Goal: Task Accomplishment & Management: Complete application form

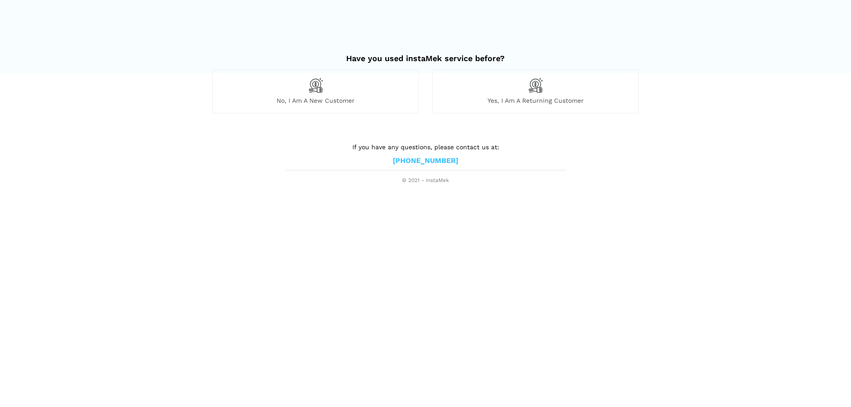
click at [271, 96] on div "No, I am a new customer" at bounding box center [315, 91] width 207 height 43
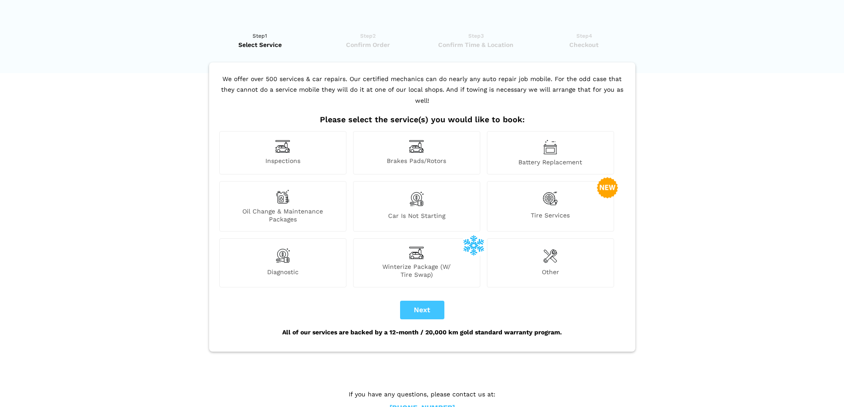
click at [547, 268] on span "Other" at bounding box center [550, 273] width 126 height 11
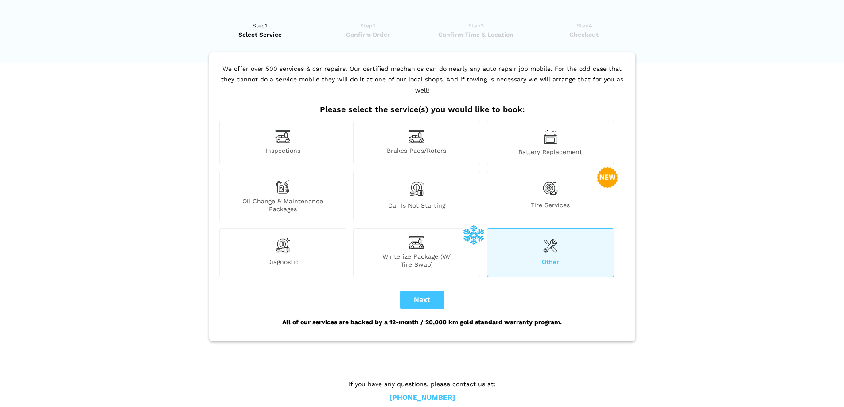
scroll to position [14, 0]
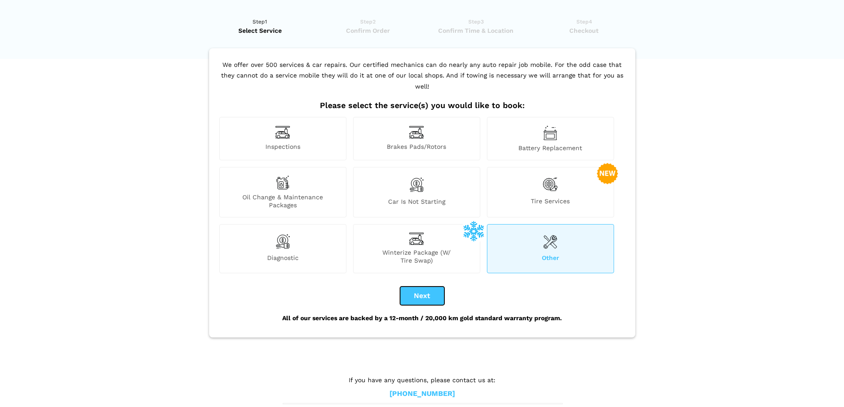
click at [427, 287] on button "Next" at bounding box center [422, 296] width 44 height 19
checkbox input "true"
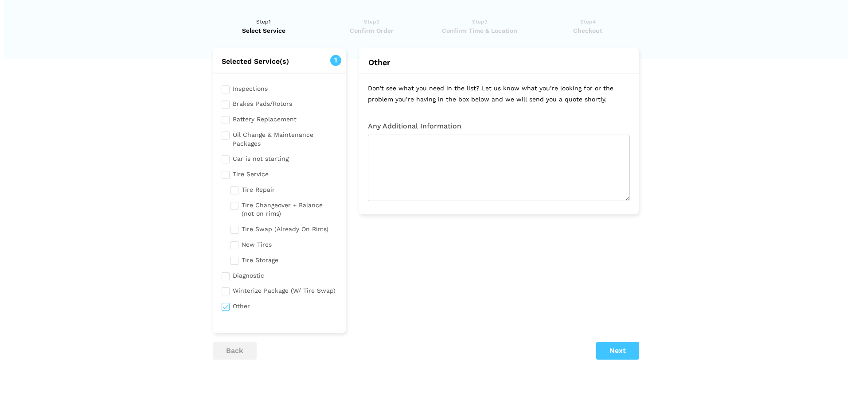
scroll to position [0, 0]
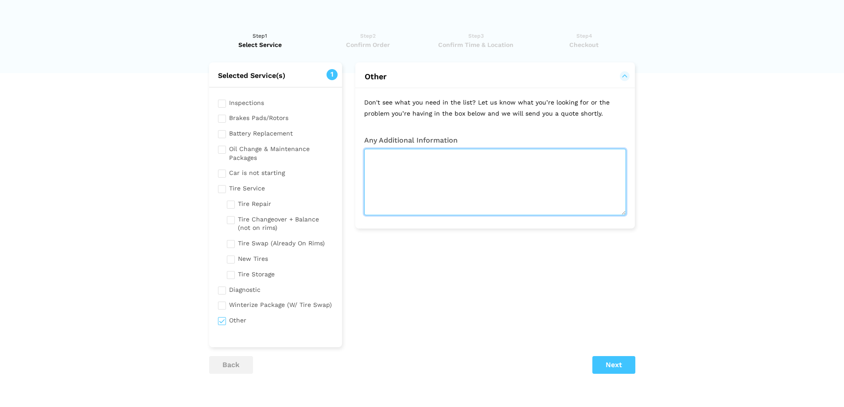
click at [461, 167] on textarea at bounding box center [495, 182] width 262 height 66
click at [420, 180] on textarea at bounding box center [495, 182] width 262 height 66
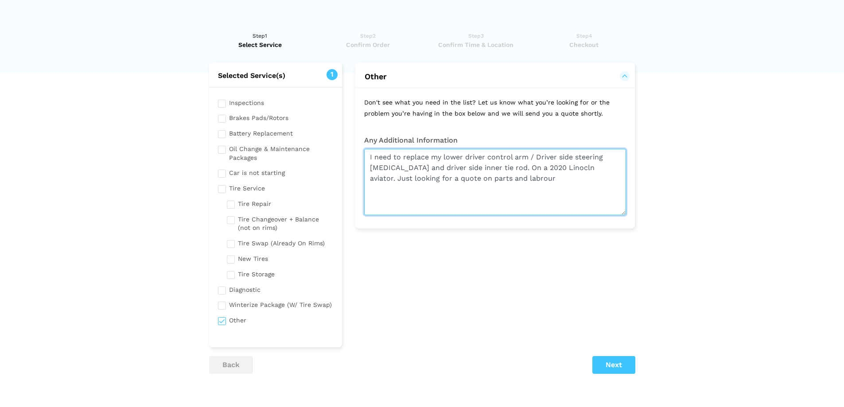
drag, startPoint x: 492, startPoint y: 179, endPoint x: 524, endPoint y: 174, distance: 32.3
click at [524, 174] on textarea "I need to replace my lower driver control arm / Driver side steering [MEDICAL_D…" at bounding box center [495, 182] width 262 height 66
drag, startPoint x: 519, startPoint y: 179, endPoint x: 496, endPoint y: 182, distance: 23.8
click at [496, 182] on textarea "I need to replace my lower driver control arm / Driver side steering [MEDICAL_D…" at bounding box center [495, 182] width 262 height 66
click at [493, 187] on textarea "I need to replace my lower driver control arm / Driver side steering [MEDICAL_D…" at bounding box center [495, 182] width 262 height 66
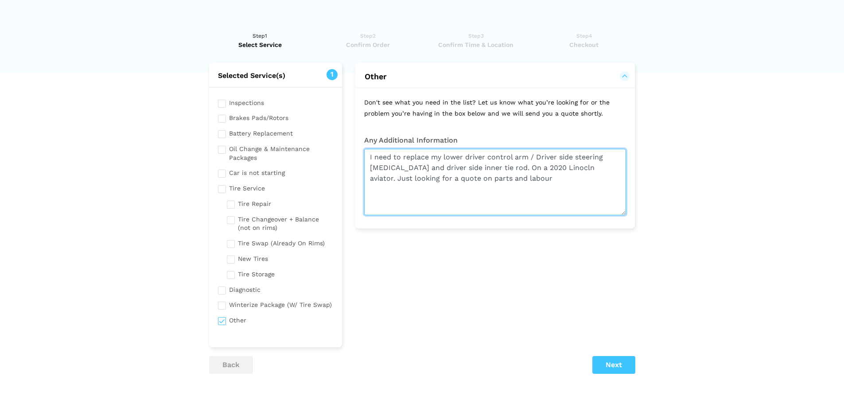
drag, startPoint x: 494, startPoint y: 178, endPoint x: 471, endPoint y: 187, distance: 24.4
click at [471, 187] on textarea "I need to replace my lower driver control arm / Driver side steering [MEDICAL_D…" at bounding box center [495, 182] width 262 height 66
drag, startPoint x: 513, startPoint y: 178, endPoint x: 486, endPoint y: 180, distance: 27.1
click at [486, 180] on textarea "I need to replace my lower driver control arm / Driver side steering [MEDICAL_D…" at bounding box center [495, 182] width 262 height 66
type textarea "I need to replace my lower driver control arm / Driver side steering [MEDICAL_D…"
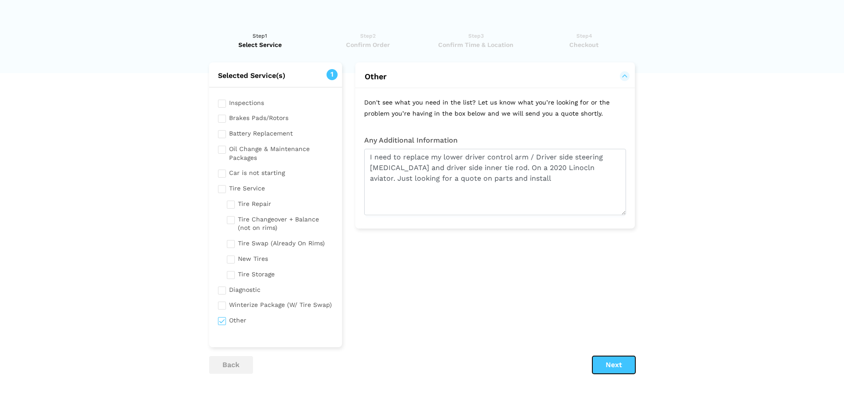
click at [618, 370] on button "Next" at bounding box center [613, 365] width 43 height 18
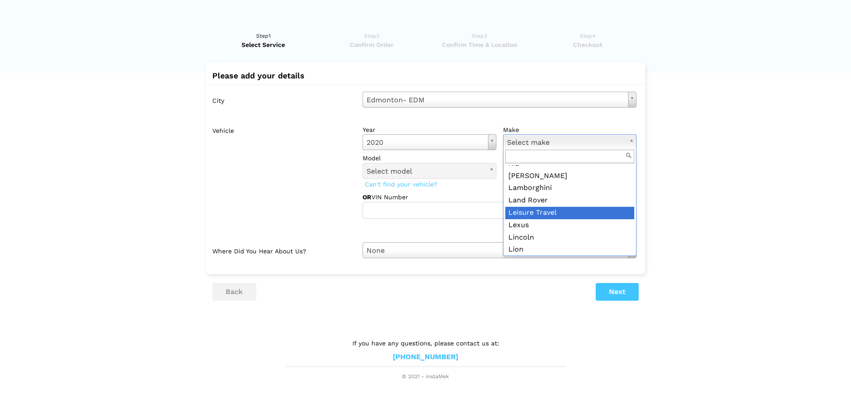
scroll to position [842, 0]
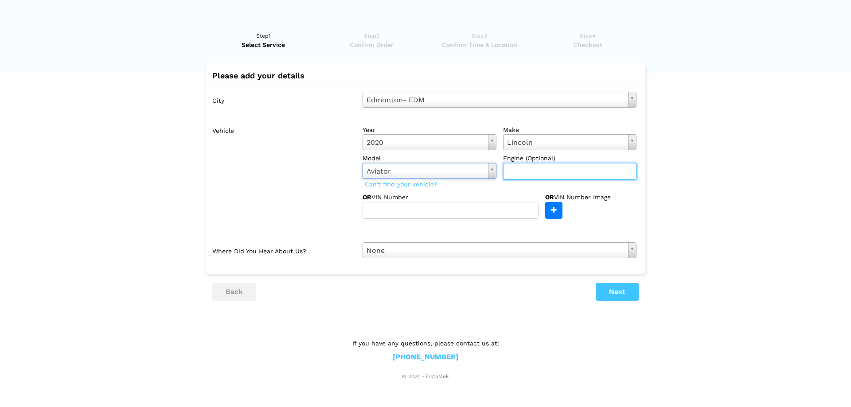
click at [536, 174] on input "text" at bounding box center [570, 171] width 134 height 17
click at [472, 237] on div "City [GEOGRAPHIC_DATA]- EDM Select city [GEOGRAPHIC_DATA]- [GEOGRAPHIC_DATA] - …" at bounding box center [426, 175] width 440 height 181
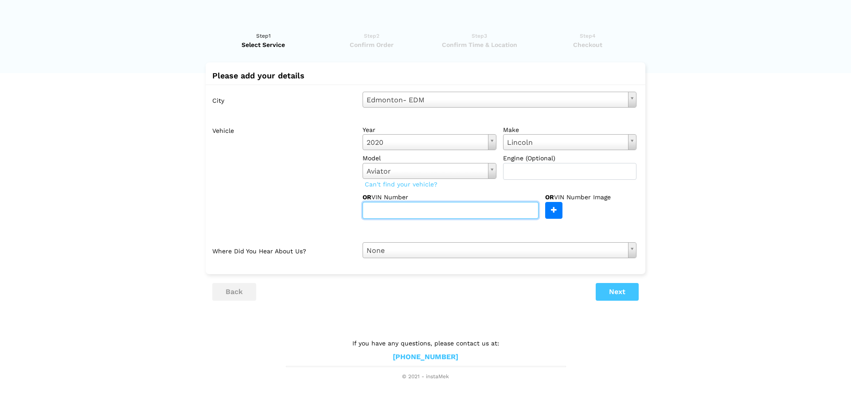
click at [494, 208] on input "text" at bounding box center [451, 210] width 176 height 17
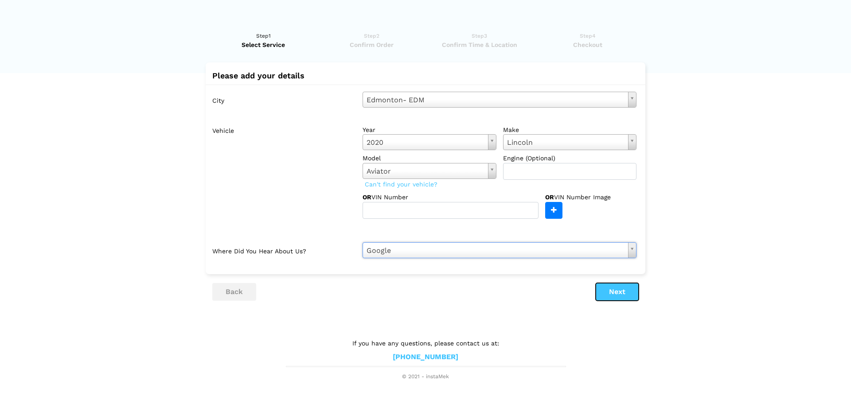
click at [625, 292] on button "Next" at bounding box center [617, 292] width 43 height 18
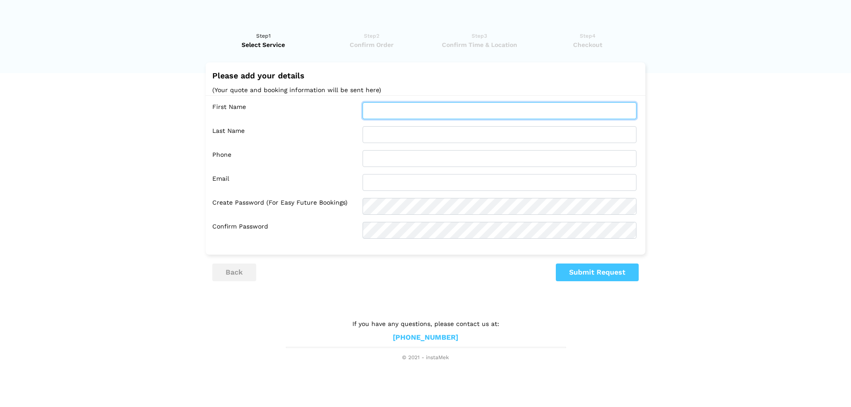
click at [410, 107] on input "text" at bounding box center [500, 110] width 274 height 17
type input "[PERSON_NAME]"
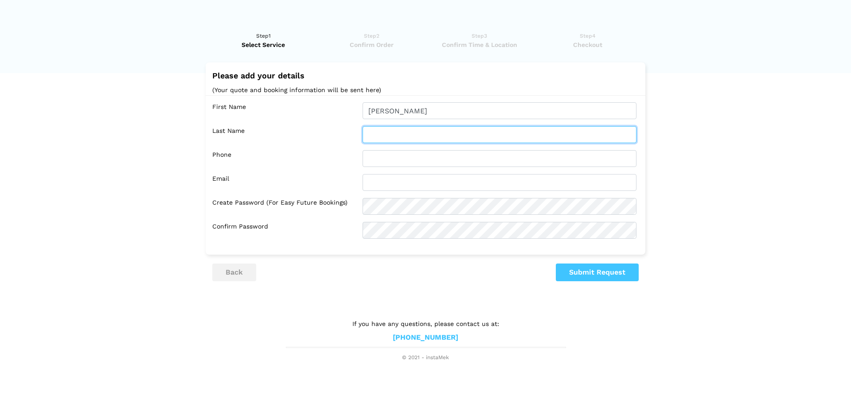
type input "[PERSON_NAME]"
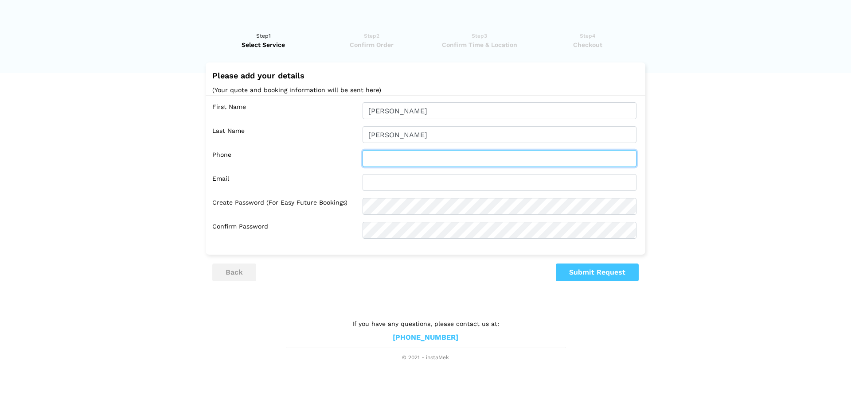
type input "7802639628"
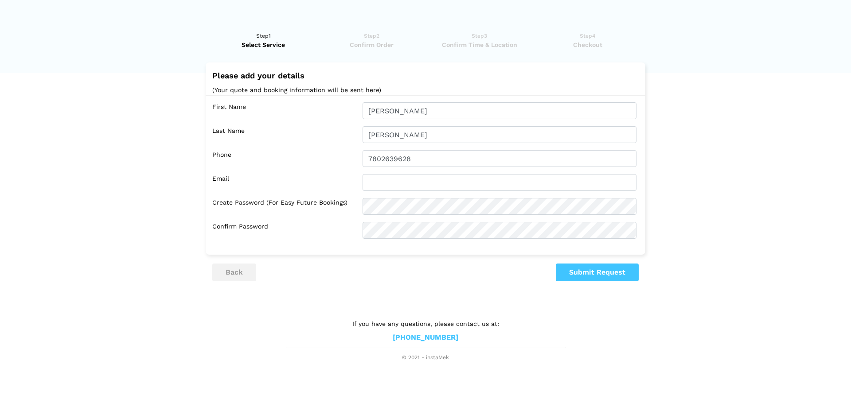
type input "[PERSON_NAME][EMAIL_ADDRESS][DOMAIN_NAME]"
click at [610, 271] on button "Submit Request" at bounding box center [597, 273] width 83 height 18
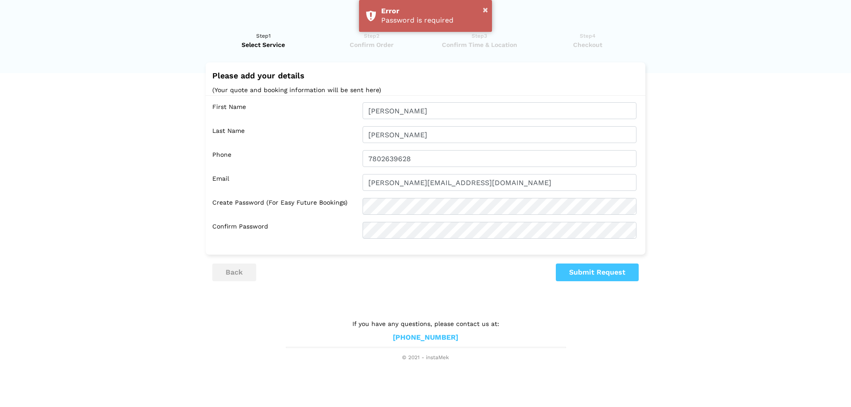
click at [494, 8] on div "× Error Password is required" at bounding box center [425, 16] width 851 height 32
click at [479, 9] on div "Error" at bounding box center [433, 11] width 104 height 9
